Goal: Book appointment/travel/reservation

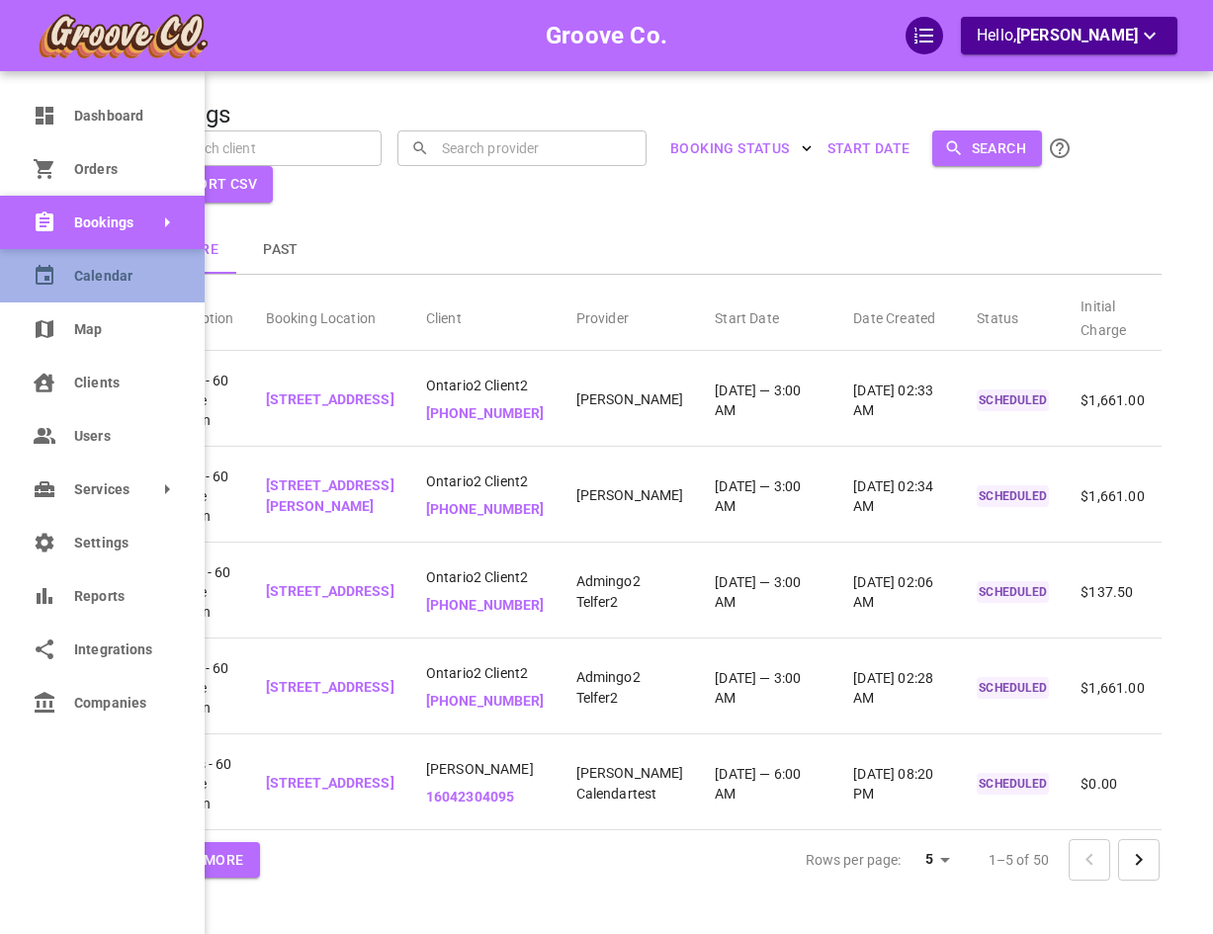
click at [58, 259] on link "Calendar" at bounding box center [102, 275] width 205 height 53
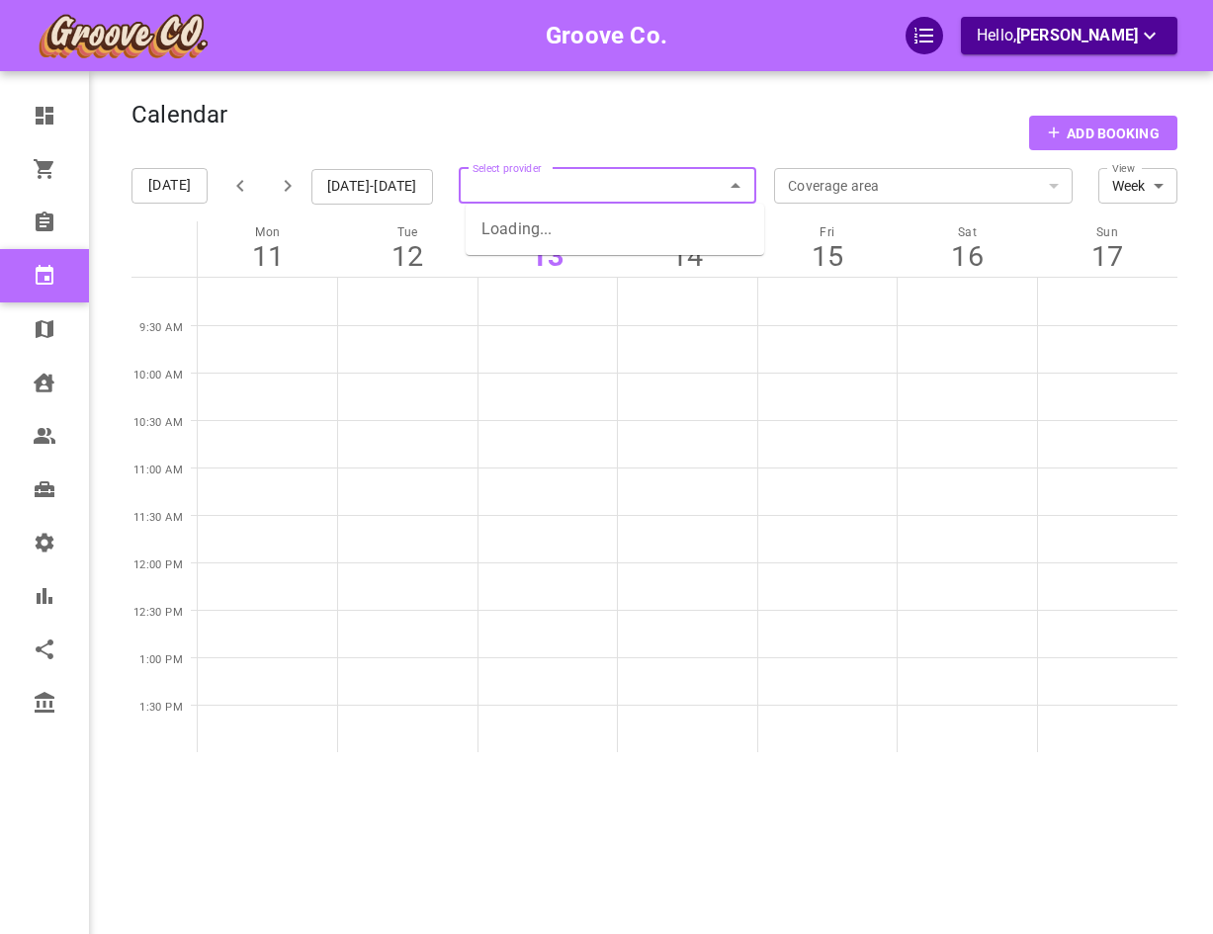
click at [595, 191] on input "Select provider" at bounding box center [608, 186] width 299 height 44
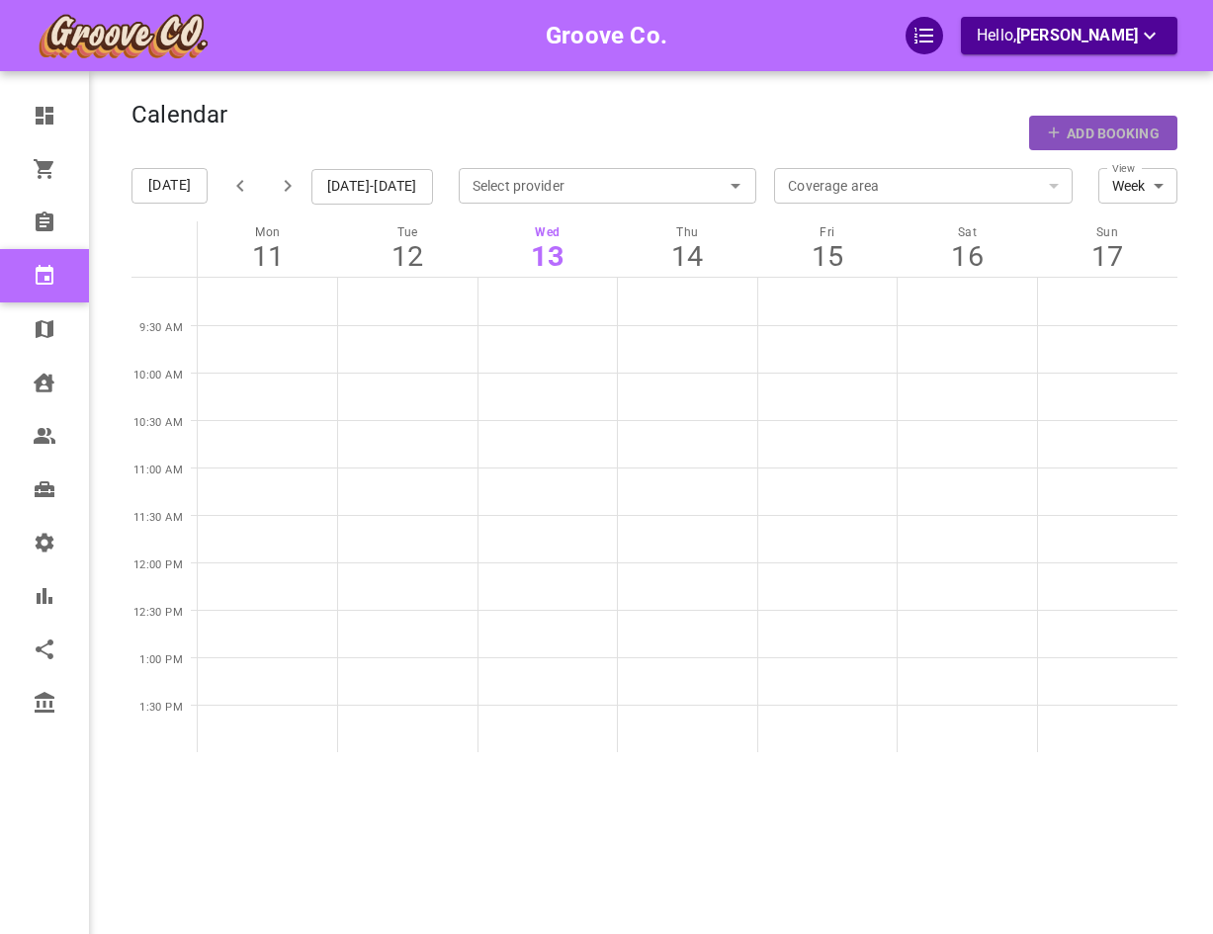
click at [1107, 132] on p "Add Booking" at bounding box center [1113, 134] width 92 height 21
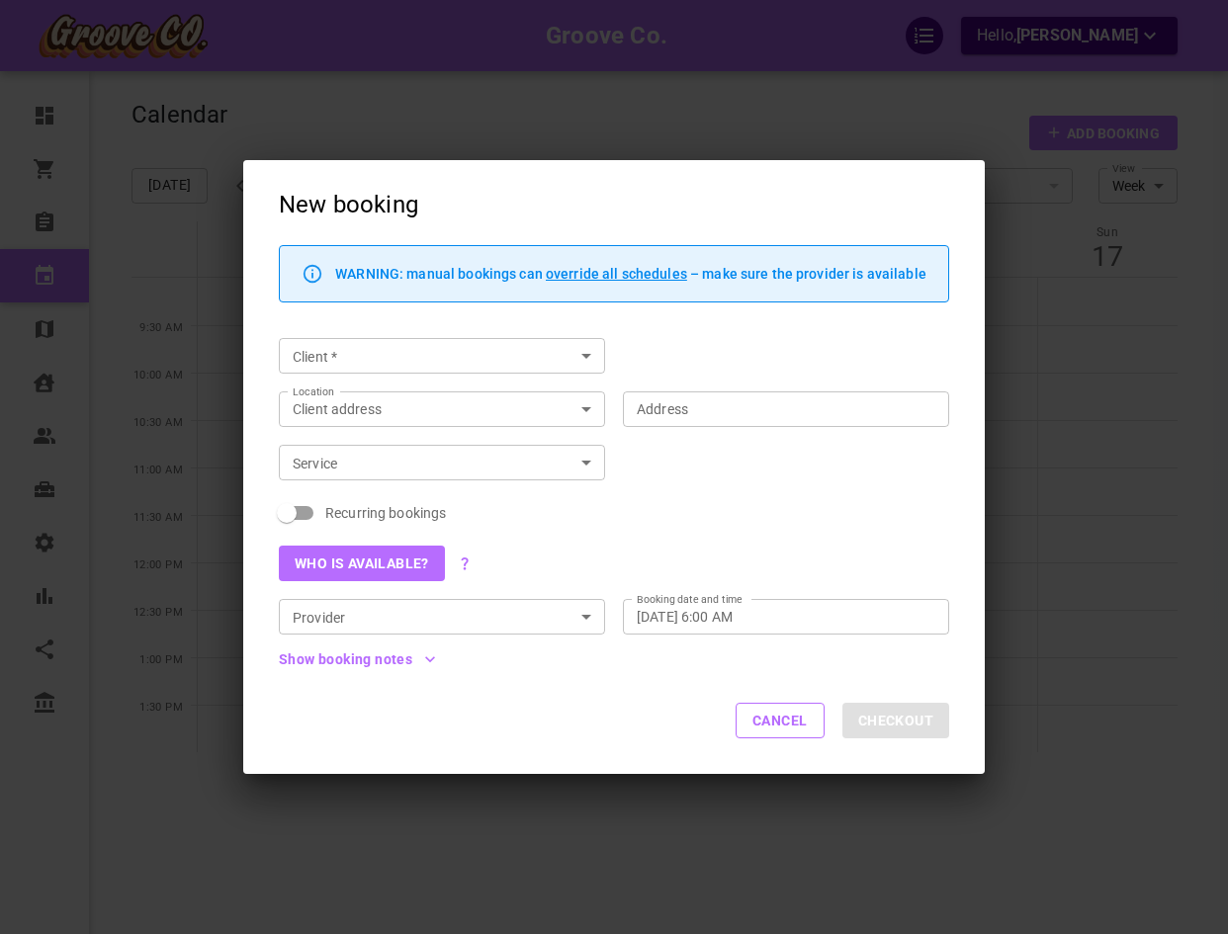
click at [393, 563] on button "Who is available?" at bounding box center [362, 564] width 166 height 36
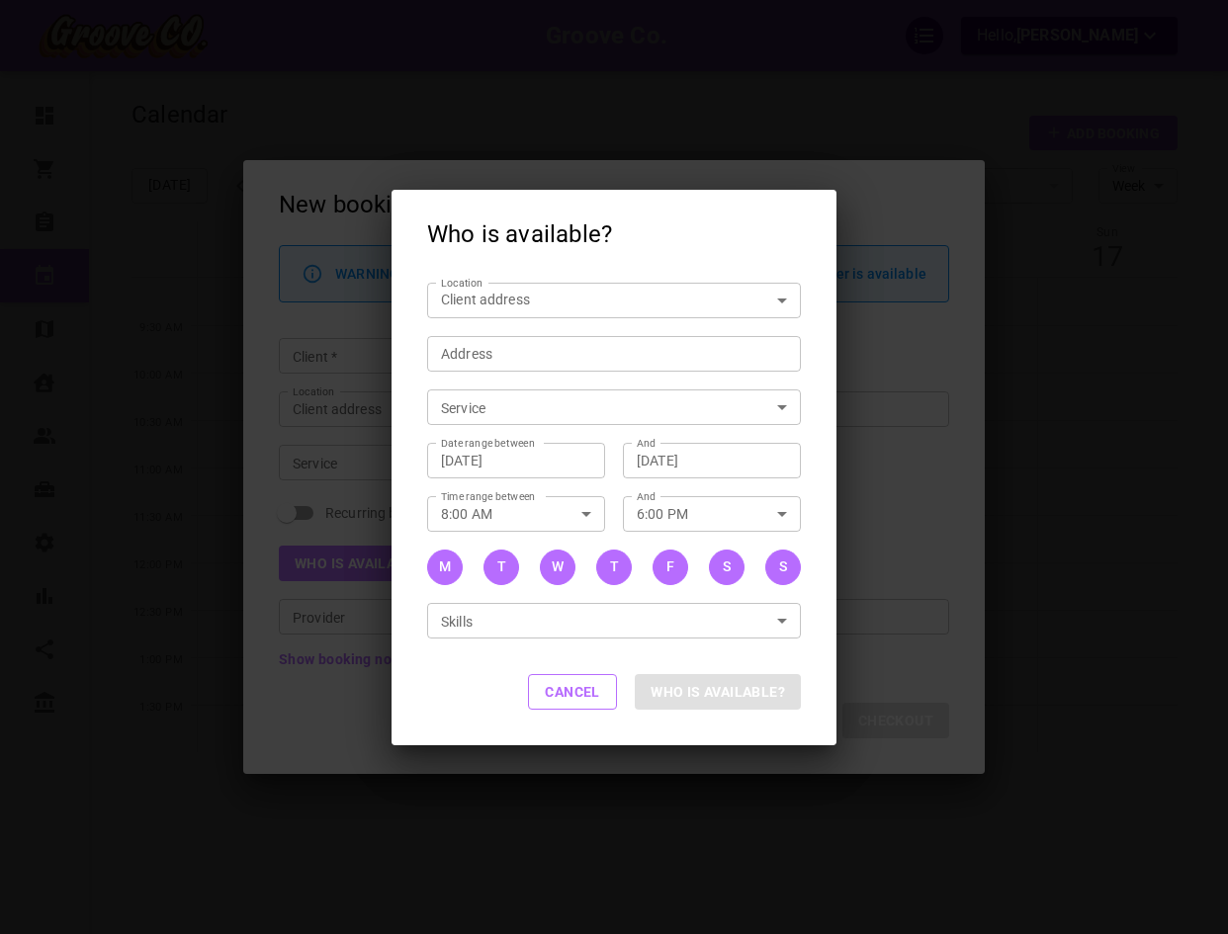
click at [571, 401] on body "Groove Co. Hello, [PERSON_NAME] Dashboard Orders Bookings Calendar Map Clients …" at bounding box center [614, 528] width 1228 height 1056
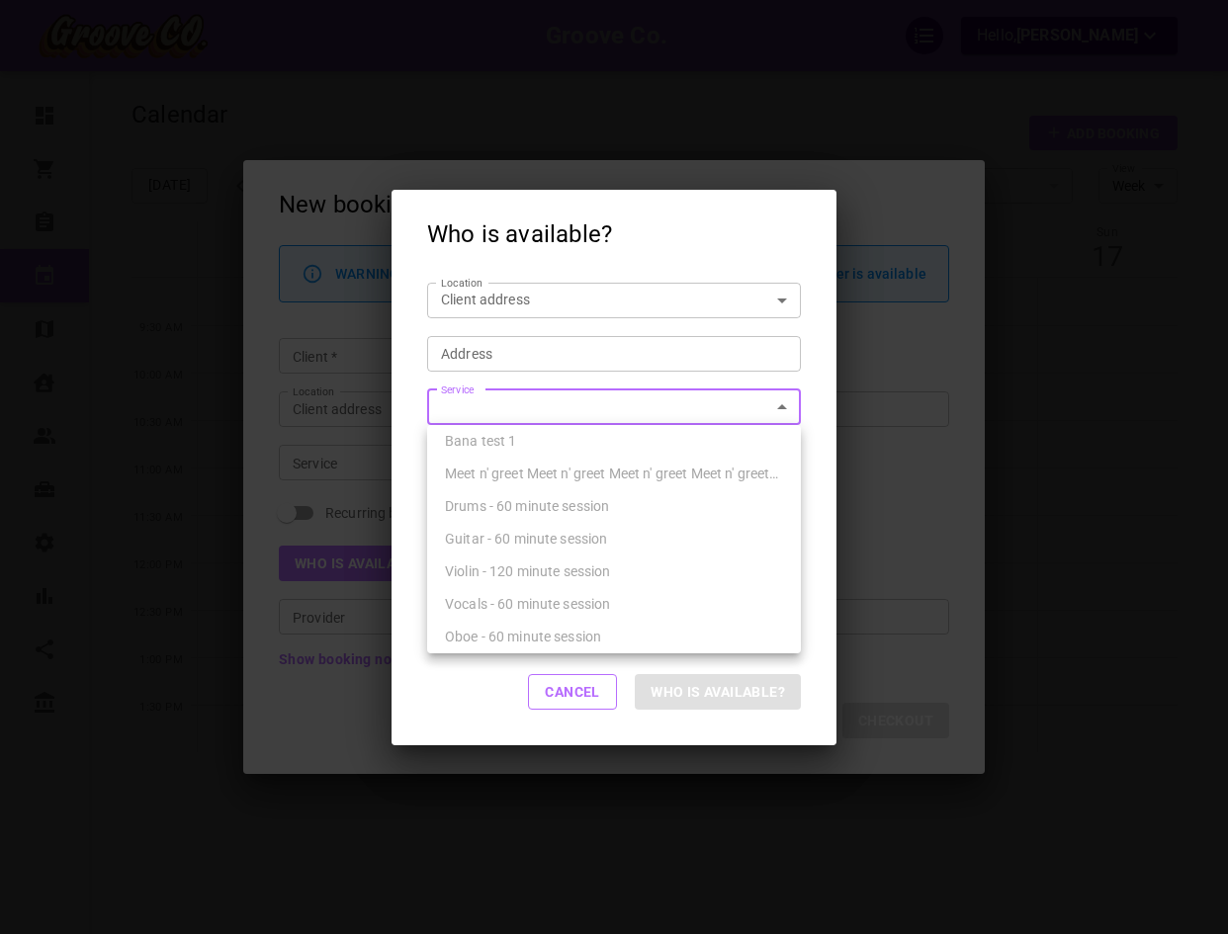
click at [559, 523] on div "Guitar - 60 minute session" at bounding box center [614, 539] width 338 height 33
type input "Guitar - 60 minute session"
type input "6c73a1f1-b0b5-4cf4-b67a-b720ca254ffe"
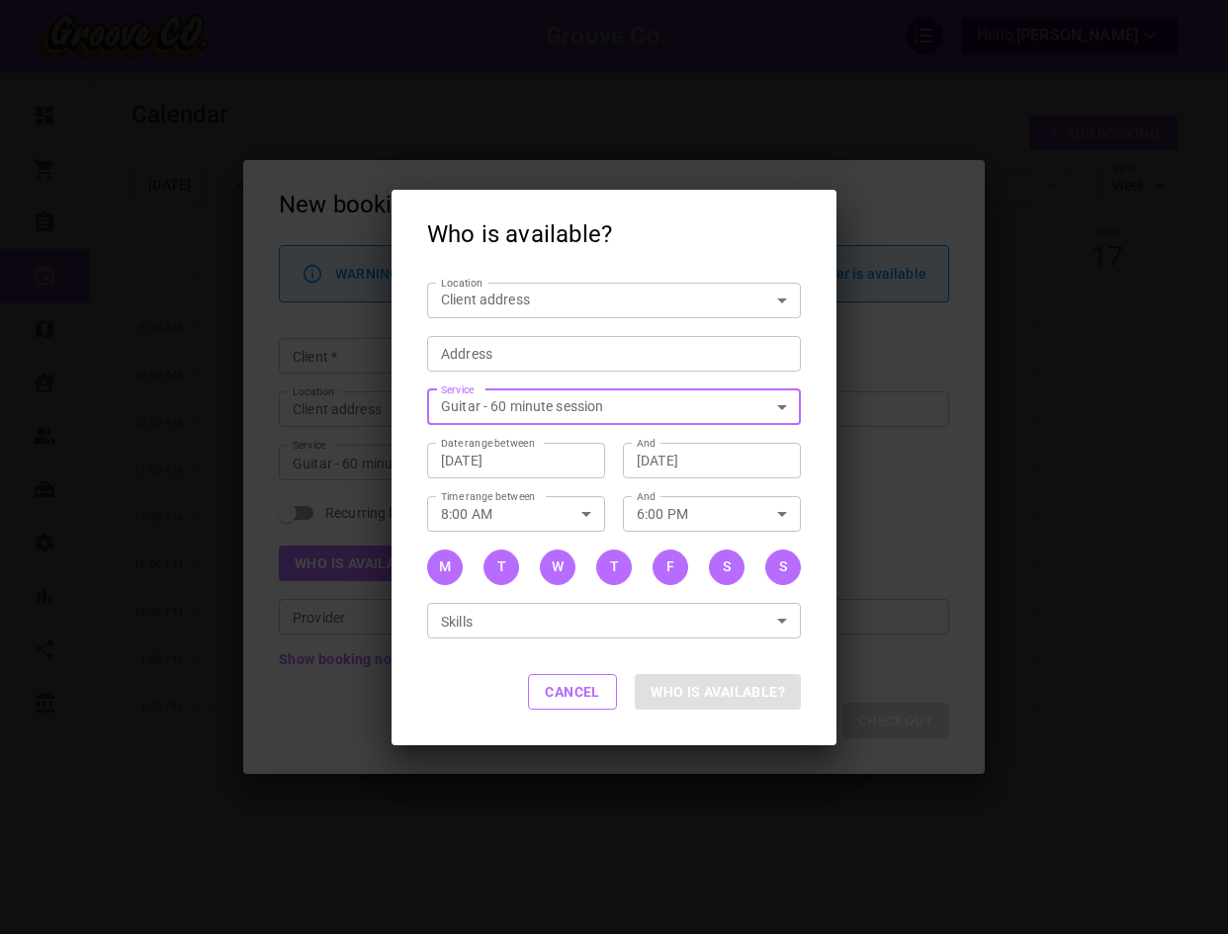
click at [586, 301] on body "Groove Co. Hello, [PERSON_NAME] Dashboard Orders Bookings Calendar Map Clients …" at bounding box center [614, 528] width 1228 height 1056
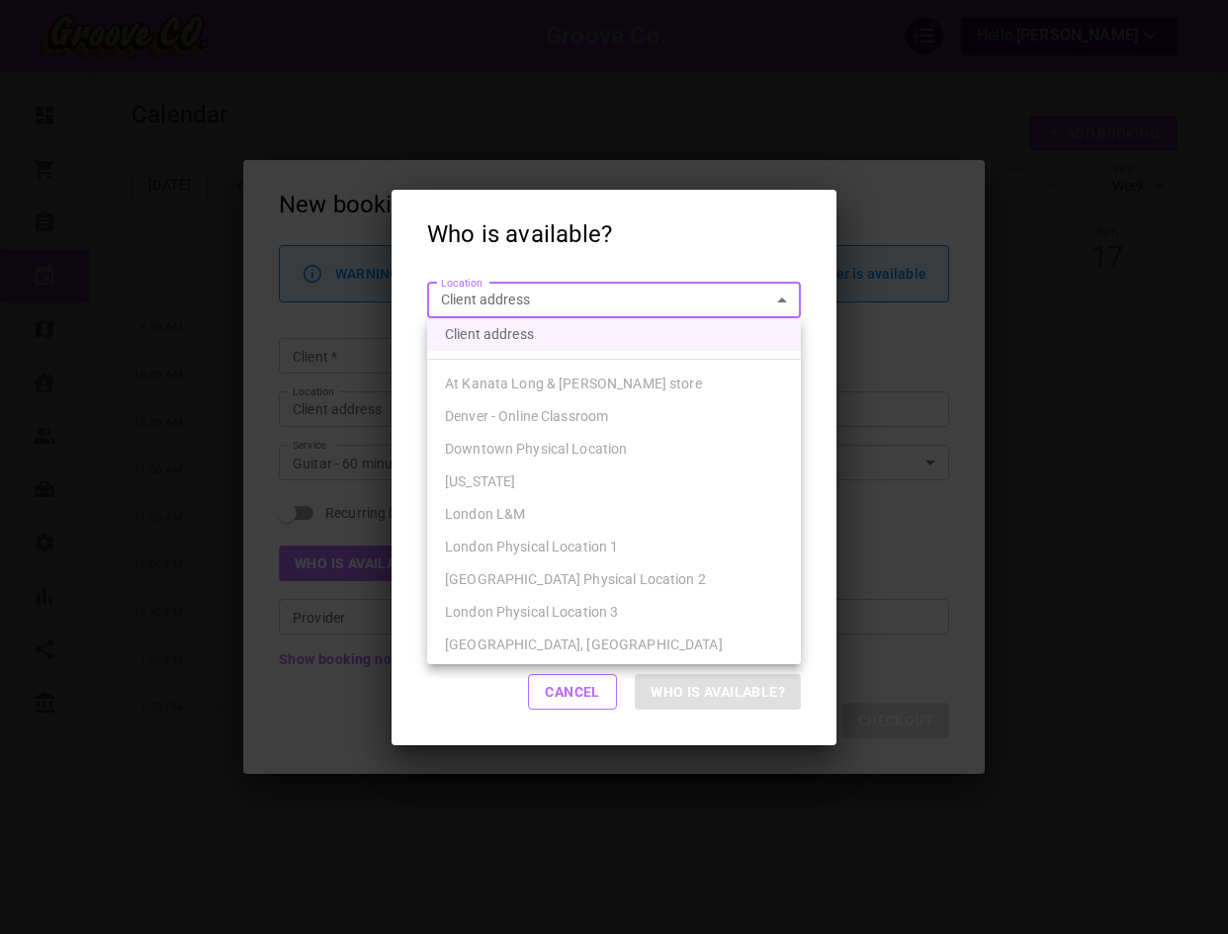
click at [594, 562] on li "London Physical Location 1" at bounding box center [614, 547] width 374 height 33
type input "cc12860a-209a-423a-a399-f292126e622a"
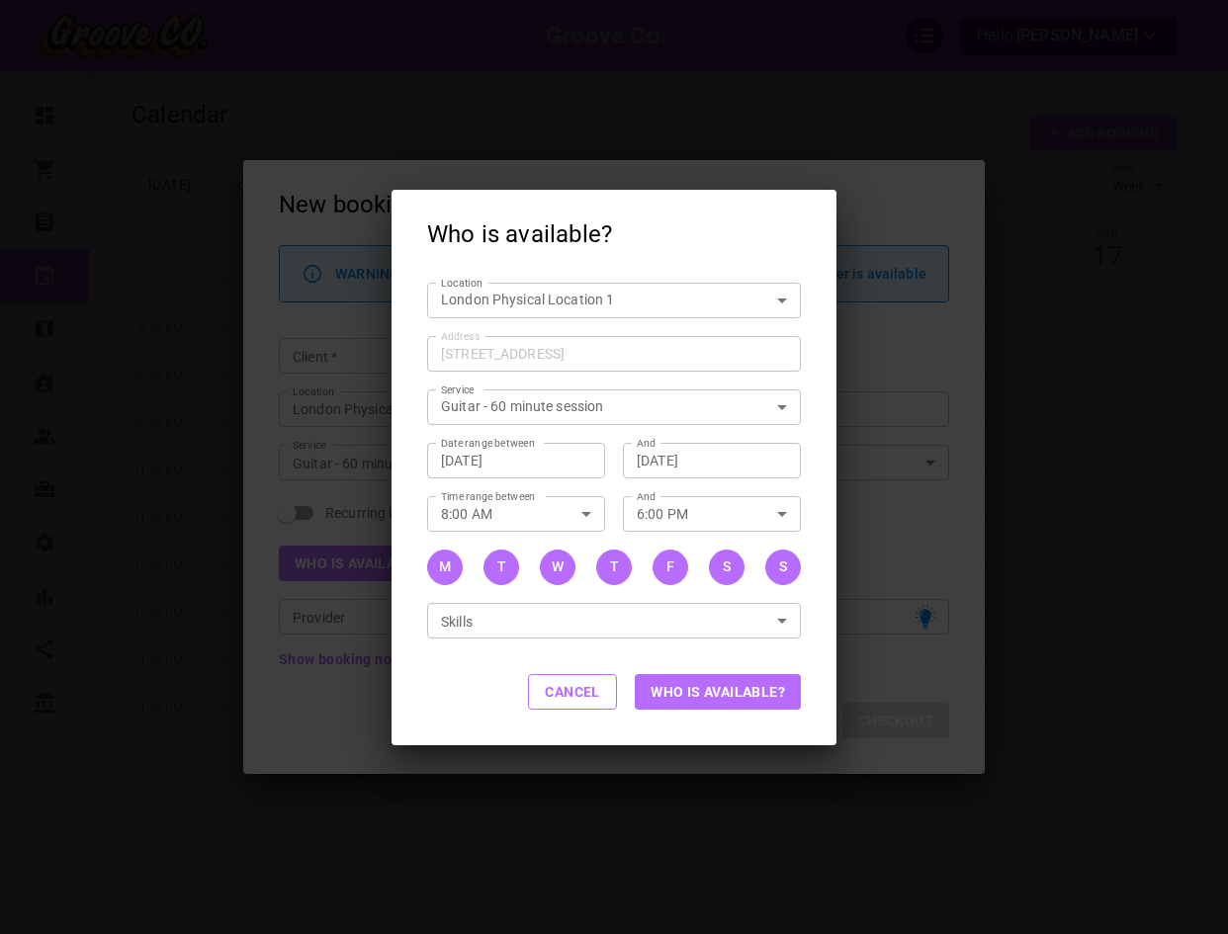
drag, startPoint x: 695, startPoint y: 664, endPoint x: 696, endPoint y: 678, distance: 13.9
click at [696, 669] on div "Cancel Who is available?" at bounding box center [614, 693] width 445 height 105
click at [696, 678] on button "Who is available?" at bounding box center [718, 692] width 166 height 36
